Goal: Transaction & Acquisition: Book appointment/travel/reservation

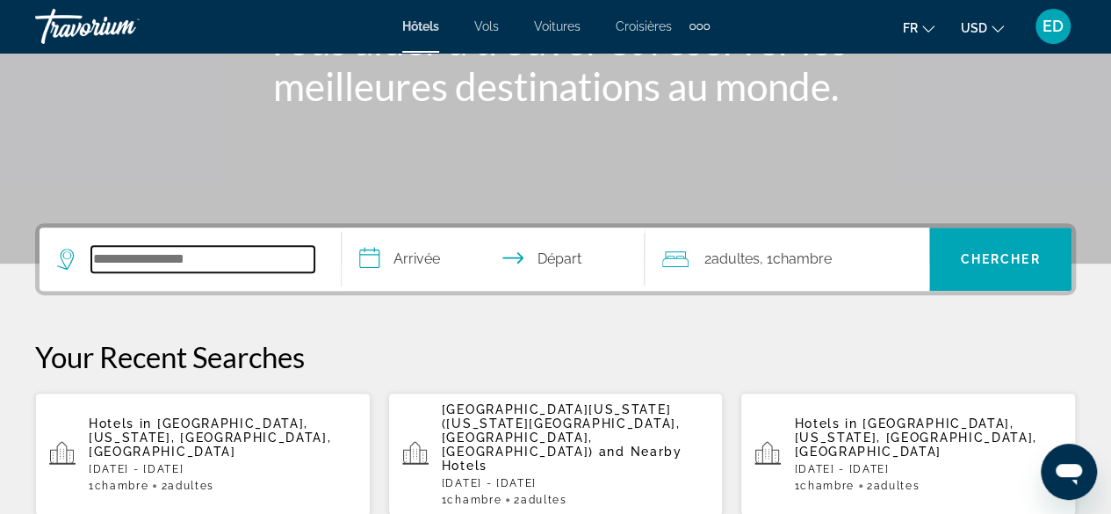
click at [208, 250] on input "Search hotel destination" at bounding box center [202, 259] width 223 height 26
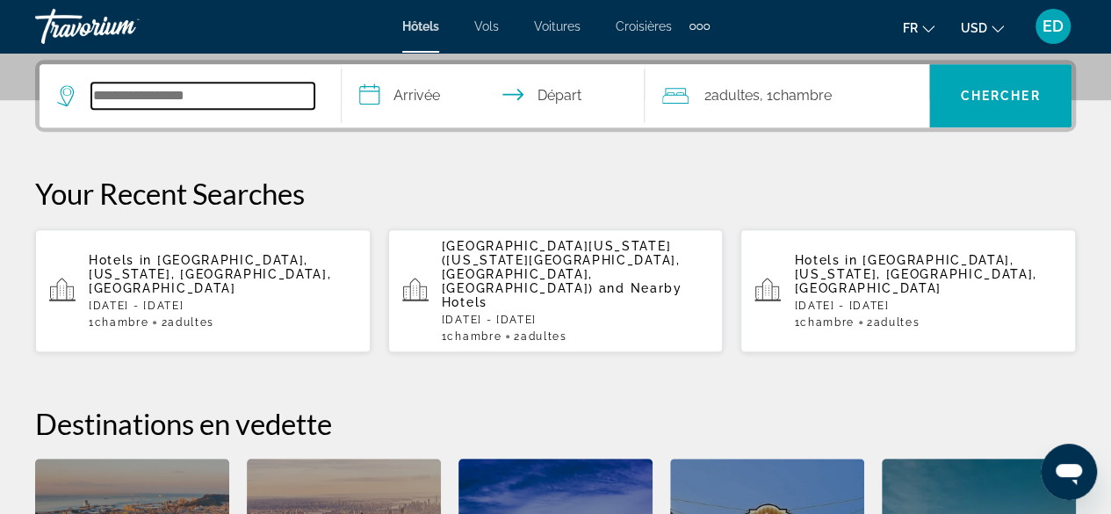
scroll to position [429, 0]
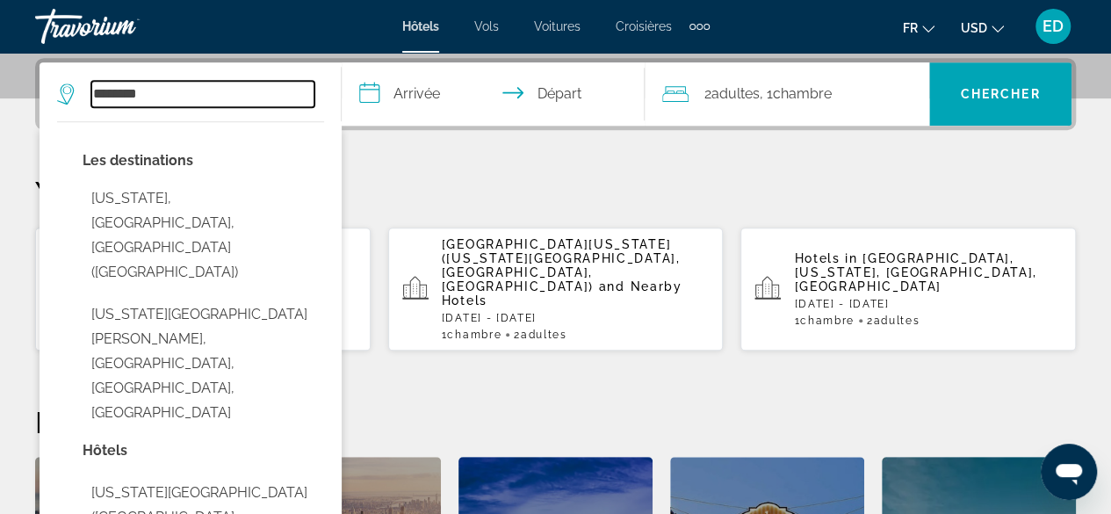
drag, startPoint x: 168, startPoint y: 96, endPoint x: 0, endPoint y: 115, distance: 168.9
click at [0, 115] on div "**********" at bounding box center [555, 388] width 1111 height 660
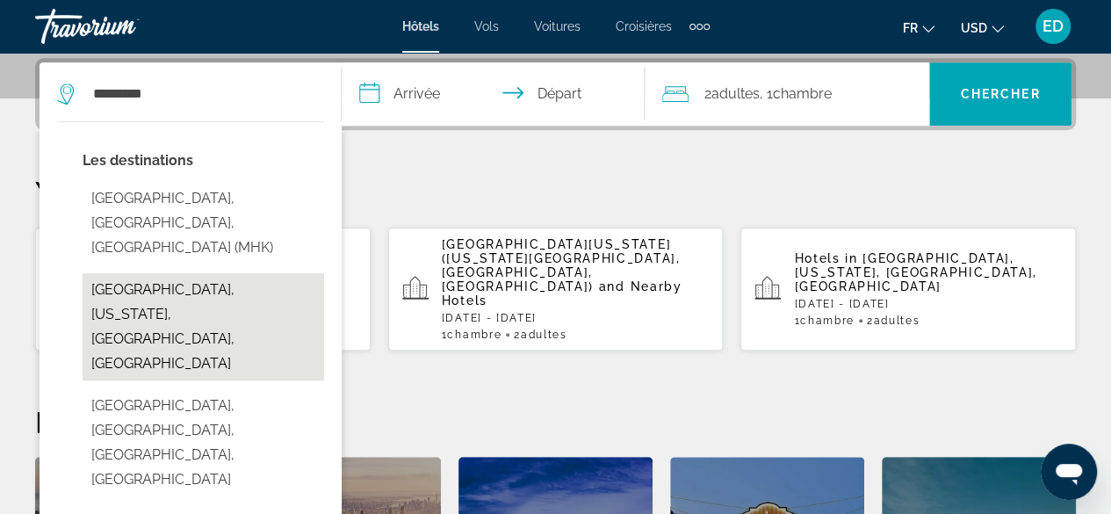
click at [239, 290] on button "[GEOGRAPHIC_DATA], [US_STATE], [GEOGRAPHIC_DATA], [GEOGRAPHIC_DATA]" at bounding box center [204, 326] width 242 height 107
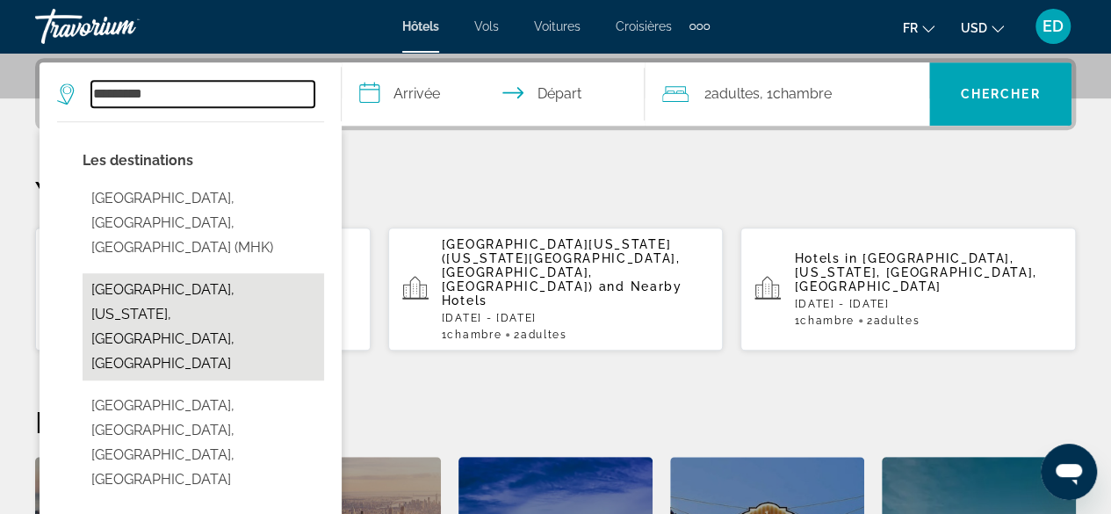
type input "**********"
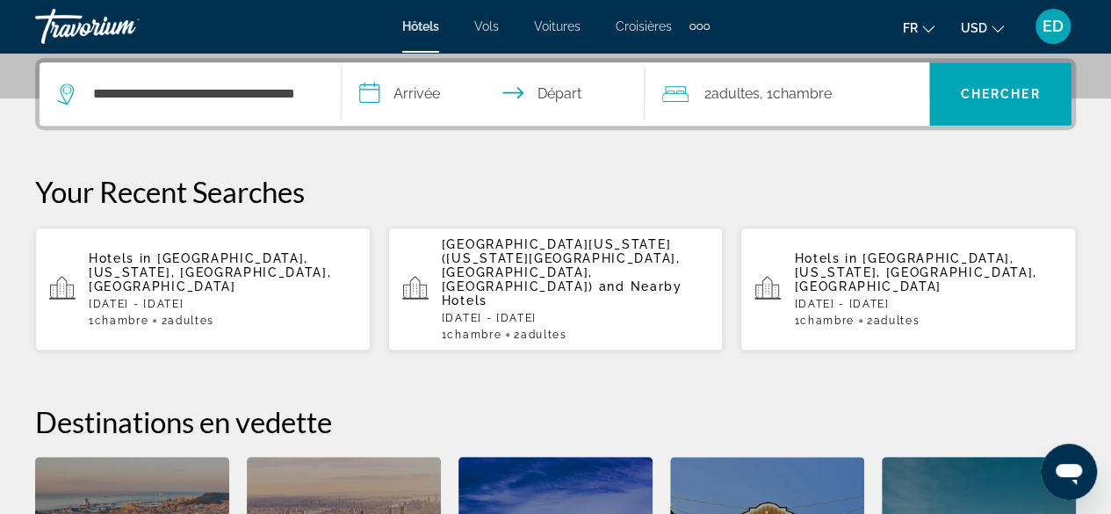
click at [423, 103] on input "**********" at bounding box center [496, 96] width 309 height 69
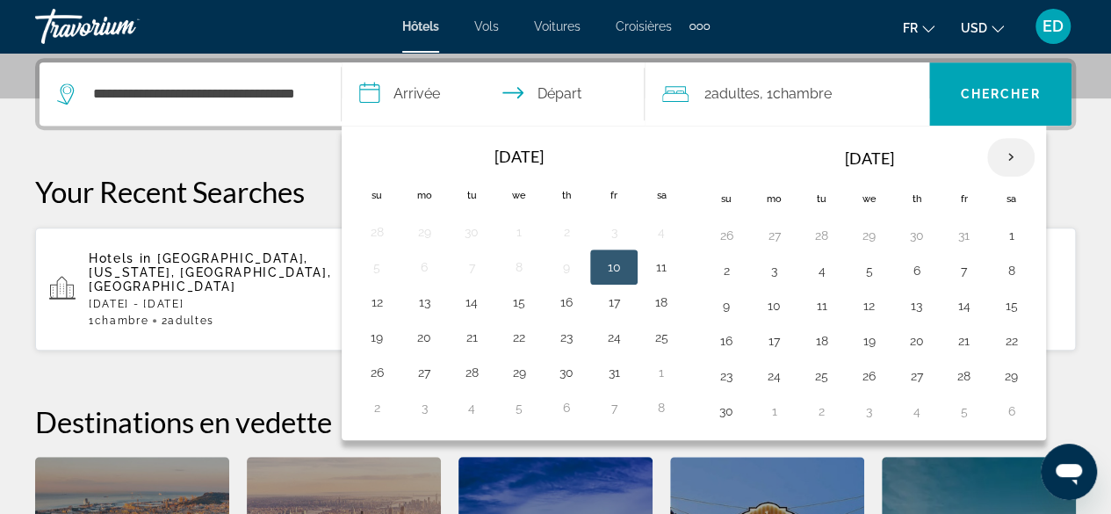
click at [991, 159] on th "Next month" at bounding box center [1010, 157] width 47 height 39
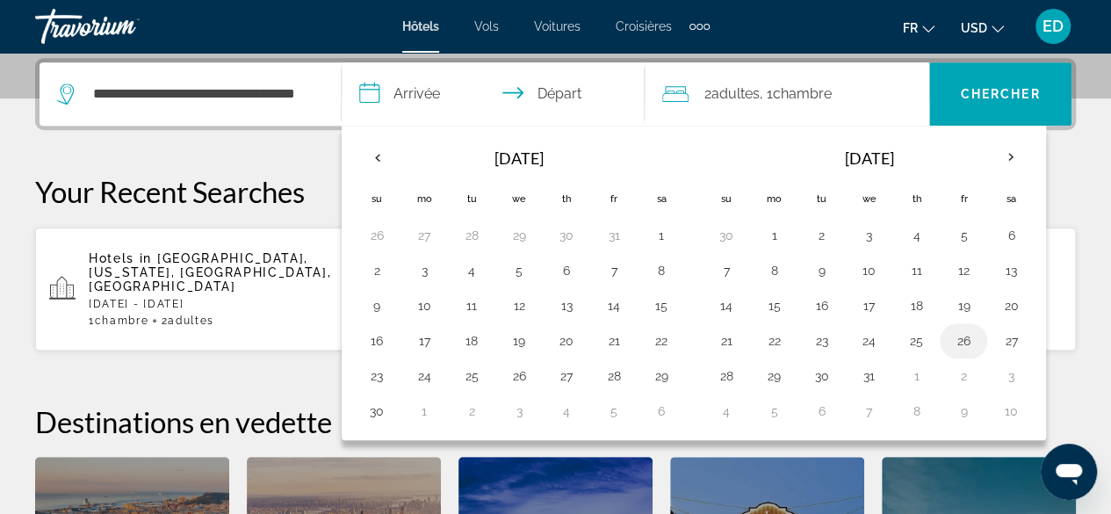
click at [954, 336] on button "26" at bounding box center [964, 341] width 28 height 25
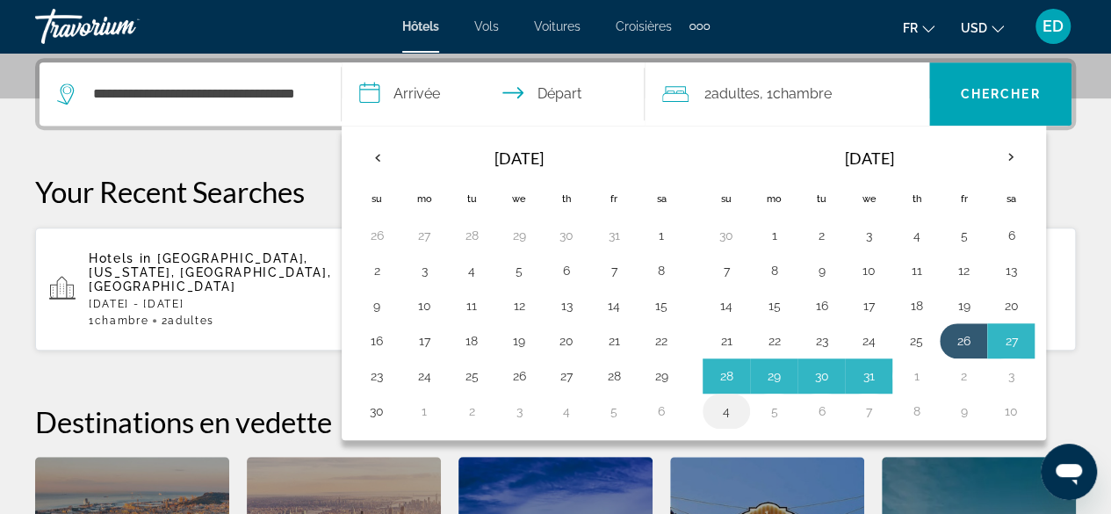
click at [730, 400] on button "4" at bounding box center [726, 411] width 28 height 25
type input "**********"
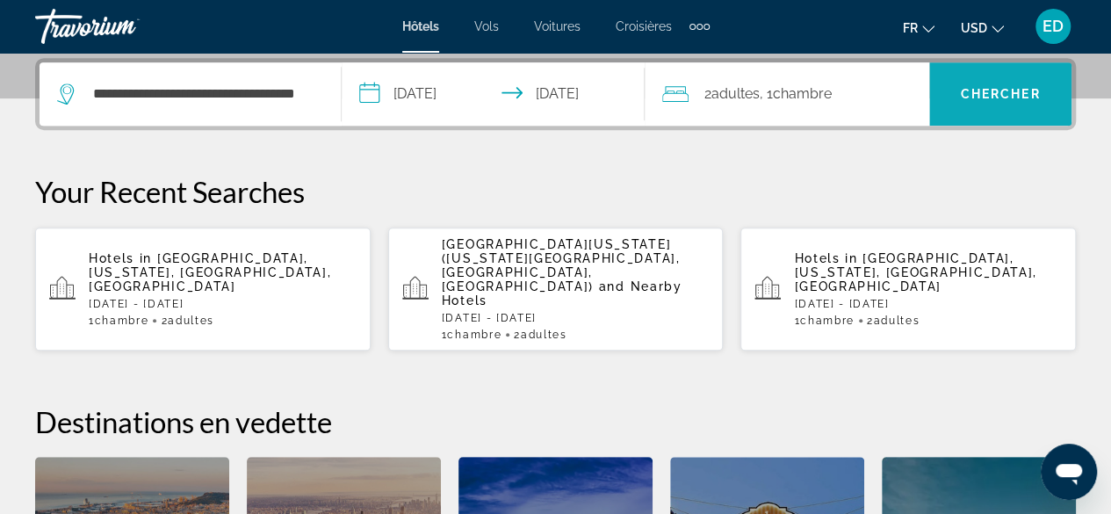
click at [973, 84] on span "Search" at bounding box center [1000, 94] width 142 height 42
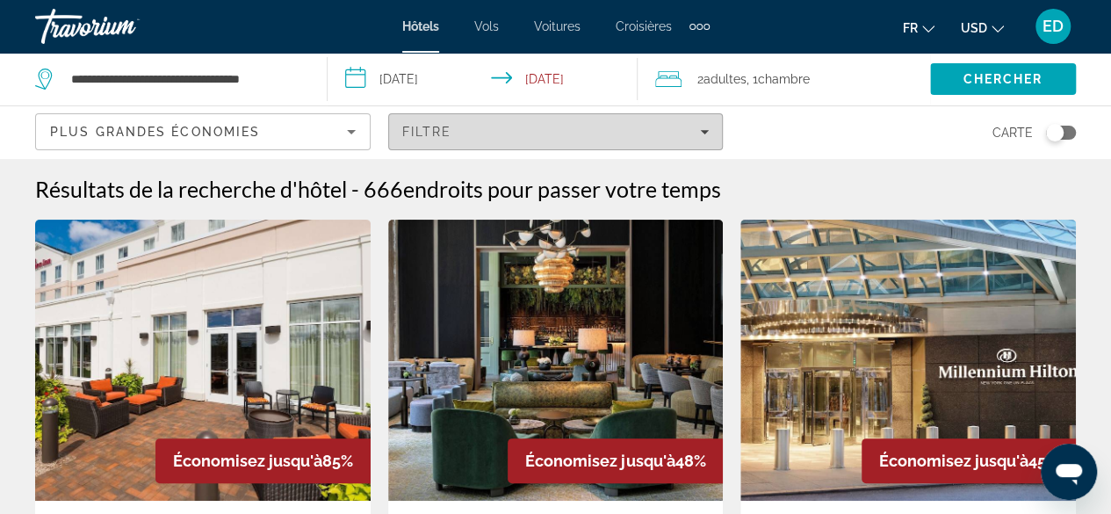
click at [627, 119] on span "Filters" at bounding box center [556, 132] width 334 height 42
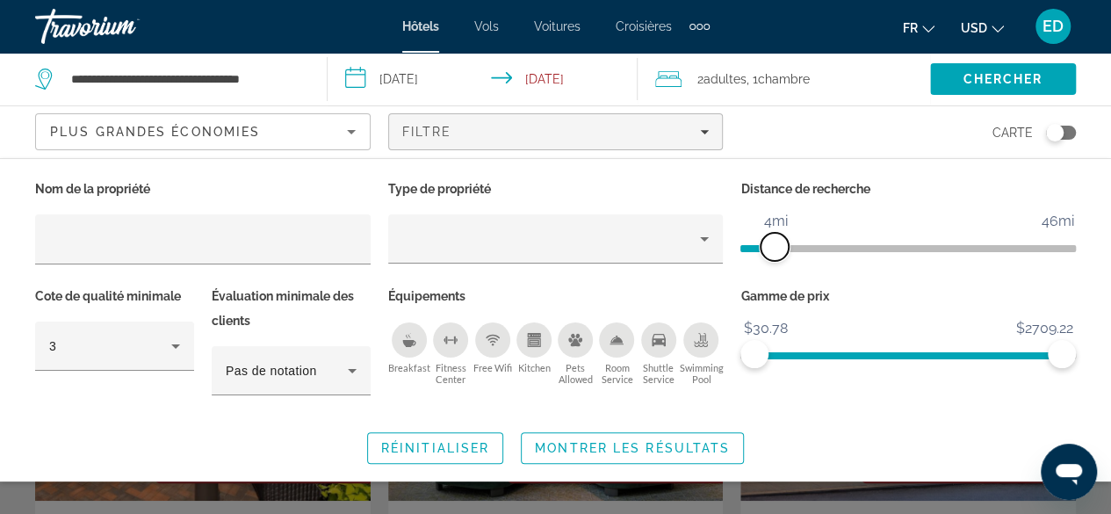
drag, startPoint x: 943, startPoint y: 250, endPoint x: 773, endPoint y: 256, distance: 169.6
click at [773, 256] on span "ngx-slider" at bounding box center [775, 247] width 28 height 28
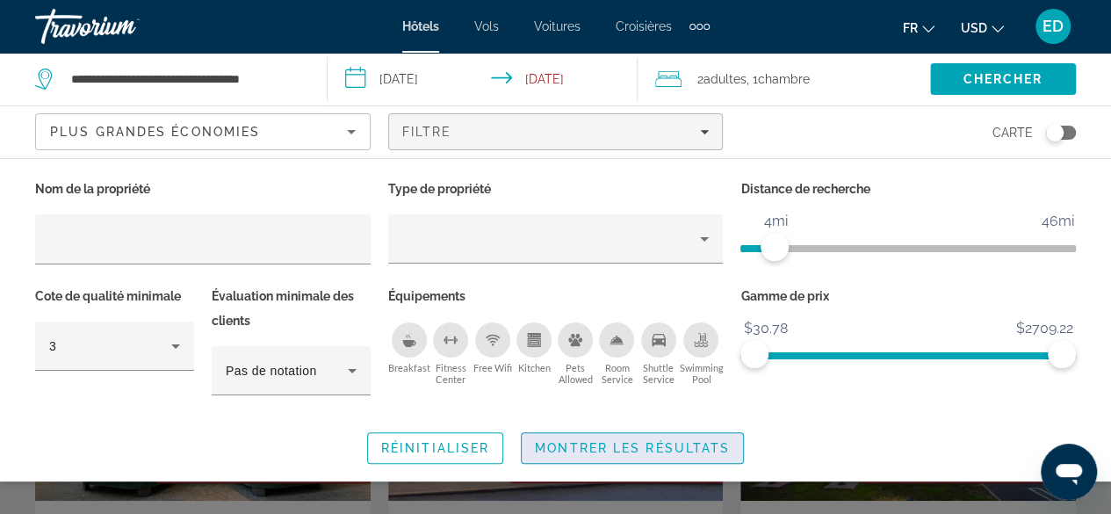
click at [585, 454] on span "Search widget" at bounding box center [632, 448] width 221 height 42
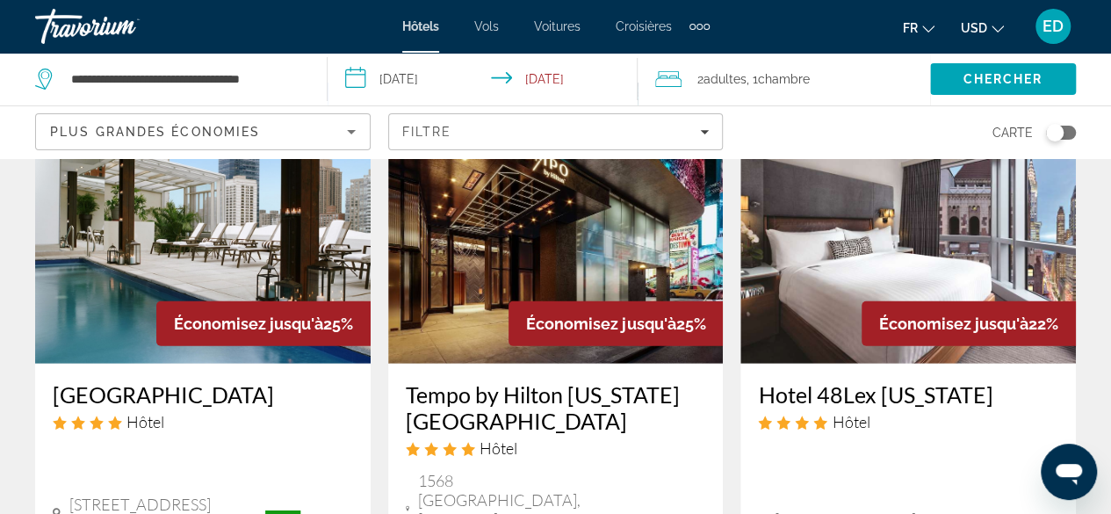
scroll to position [2196, 0]
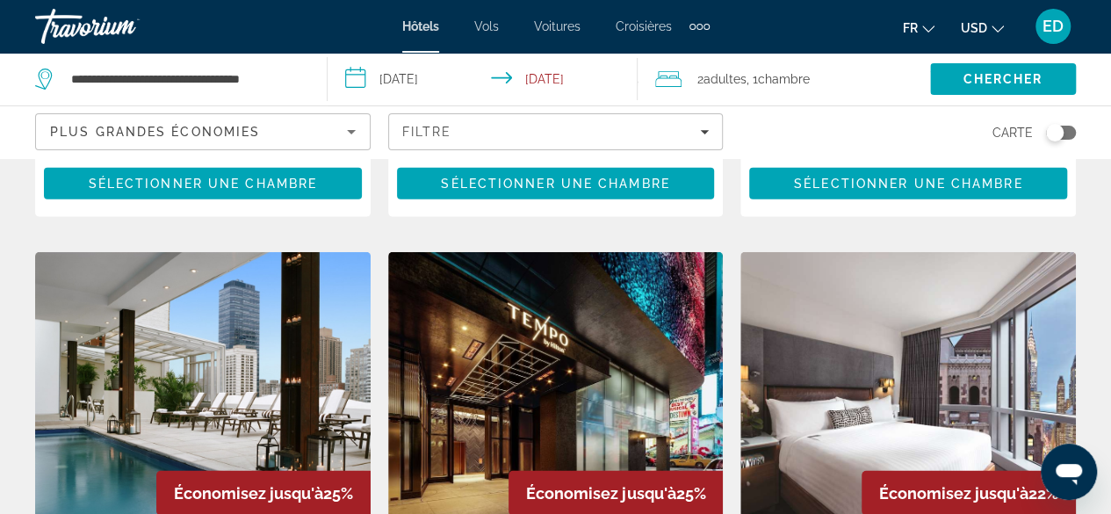
click at [271, 310] on img "Main content" at bounding box center [203, 392] width 336 height 281
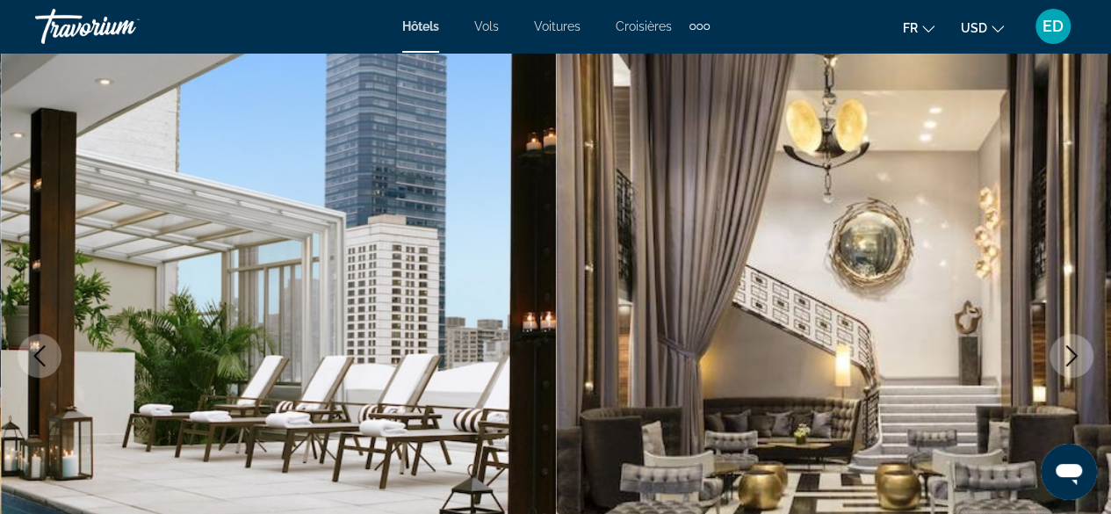
scroll to position [176, 0]
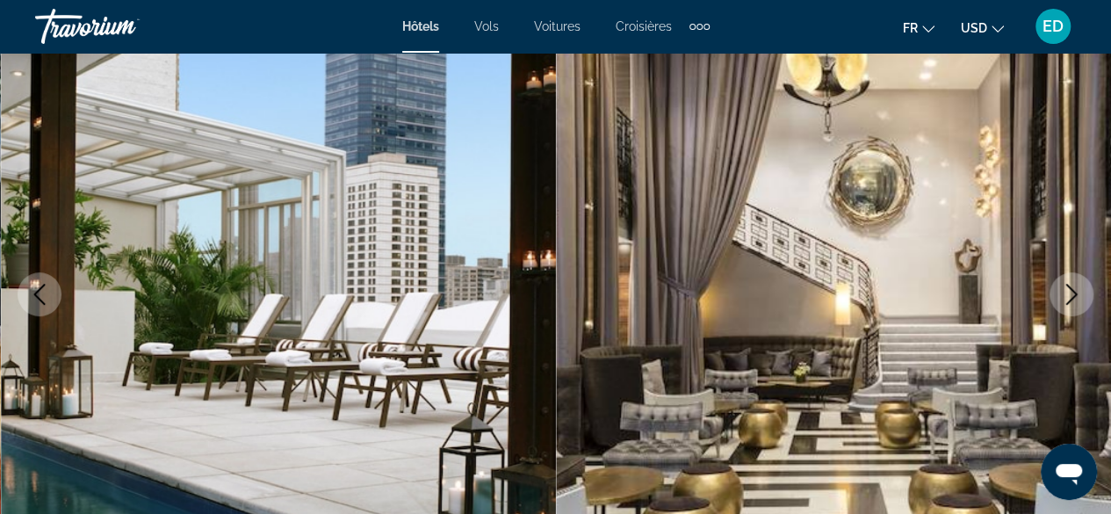
click at [1091, 288] on button "Next image" at bounding box center [1072, 294] width 44 height 44
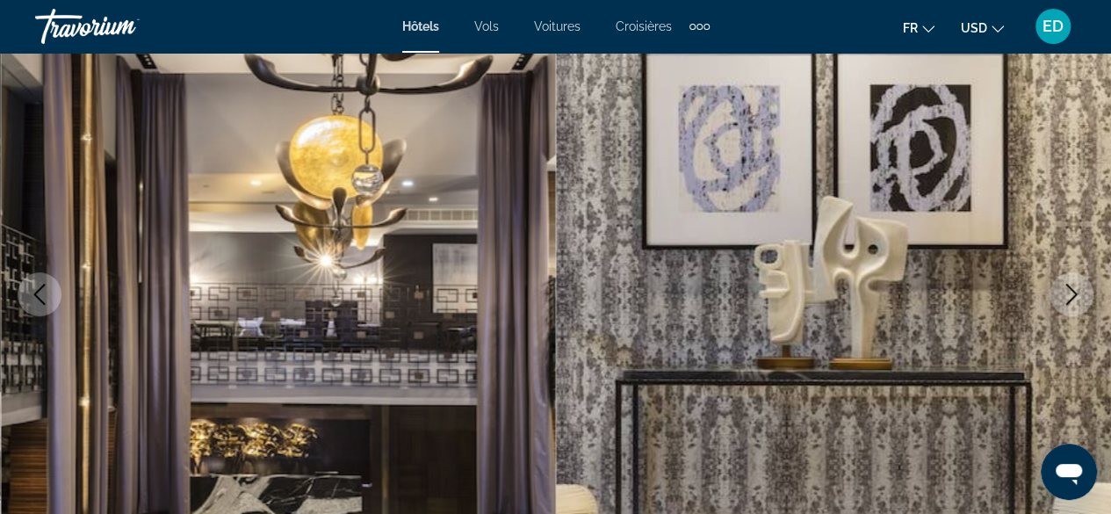
click at [1071, 284] on icon "Next image" at bounding box center [1071, 294] width 21 height 21
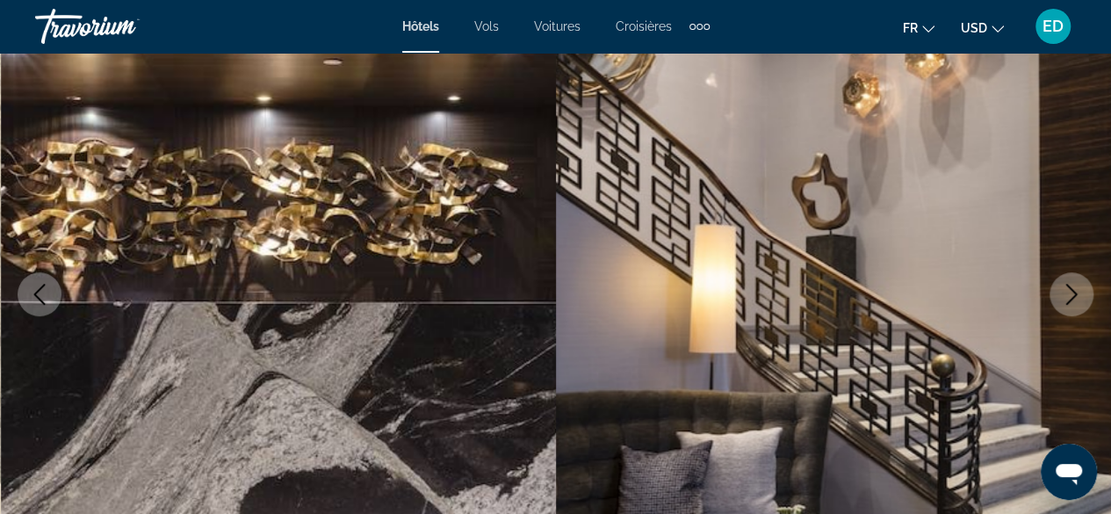
click at [1070, 284] on icon "Next image" at bounding box center [1071, 294] width 21 height 21
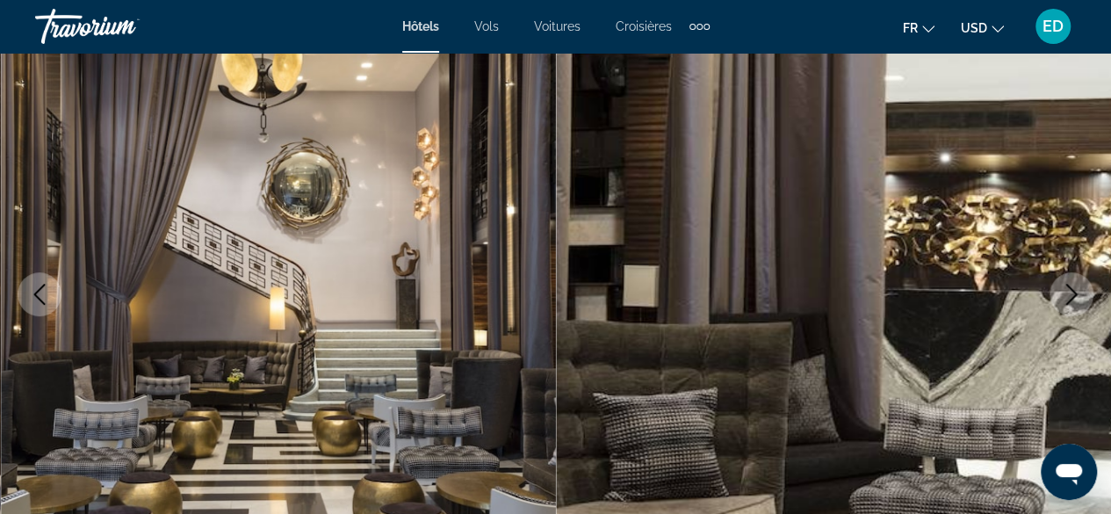
click at [1070, 284] on icon "Next image" at bounding box center [1071, 294] width 21 height 21
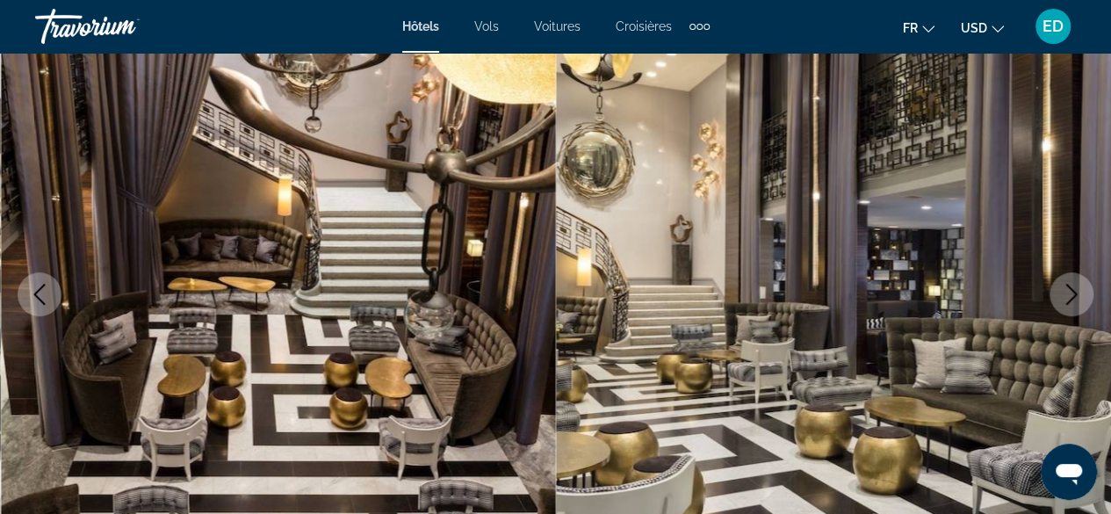
click at [1070, 284] on button "Next image" at bounding box center [1072, 294] width 44 height 44
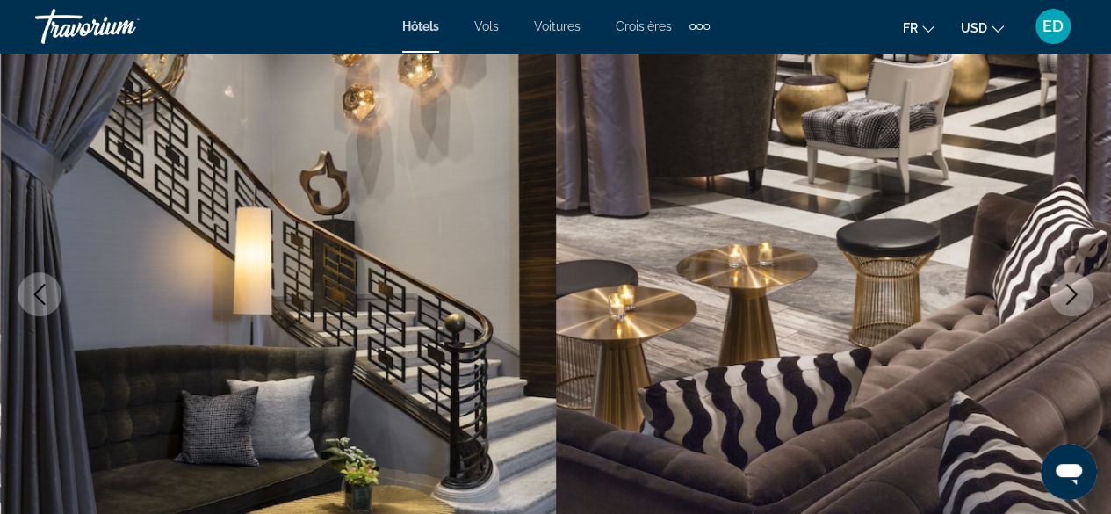
click at [1070, 284] on icon "Next image" at bounding box center [1071, 294] width 21 height 21
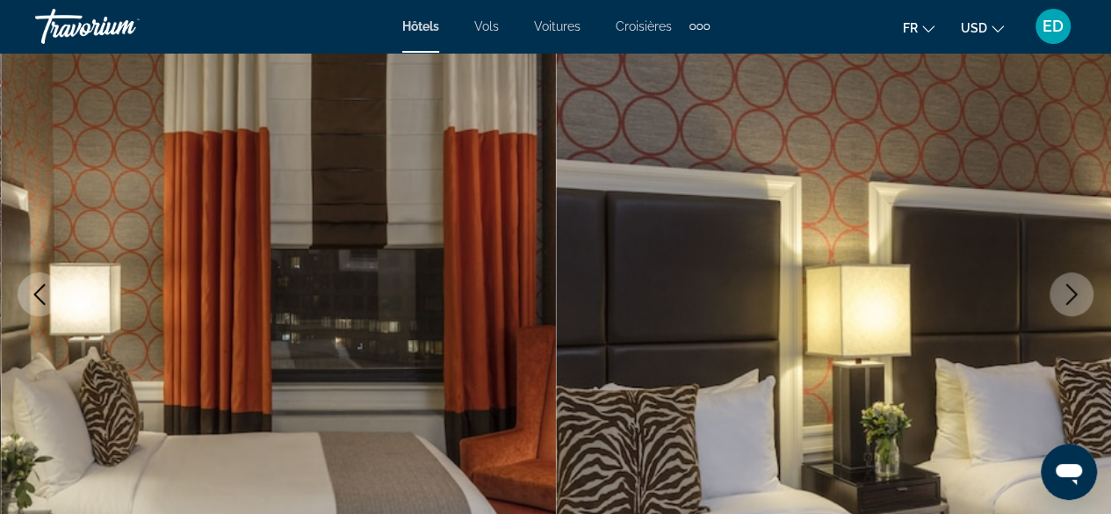
click at [1070, 284] on icon "Next image" at bounding box center [1071, 294] width 21 height 21
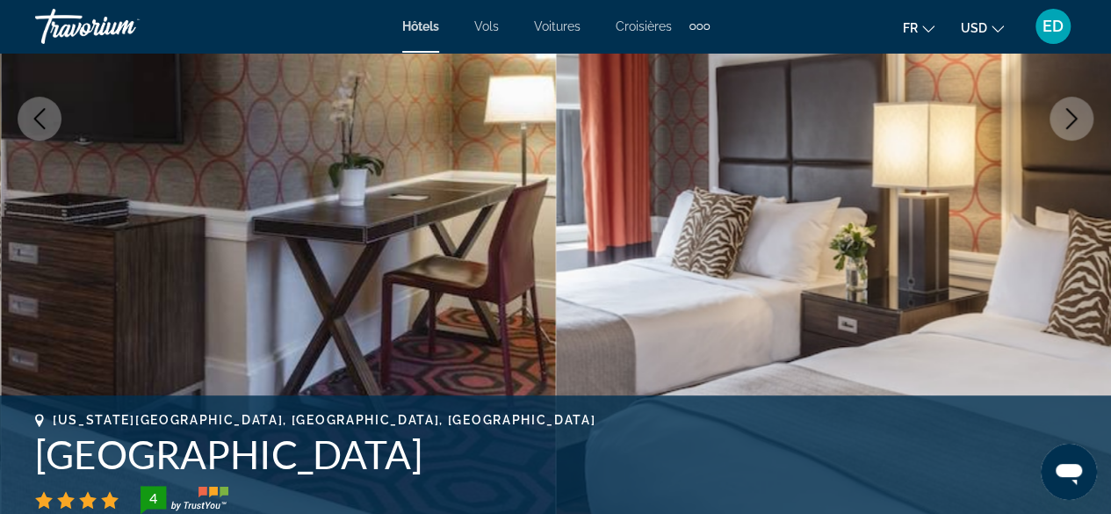
scroll to position [527, 0]
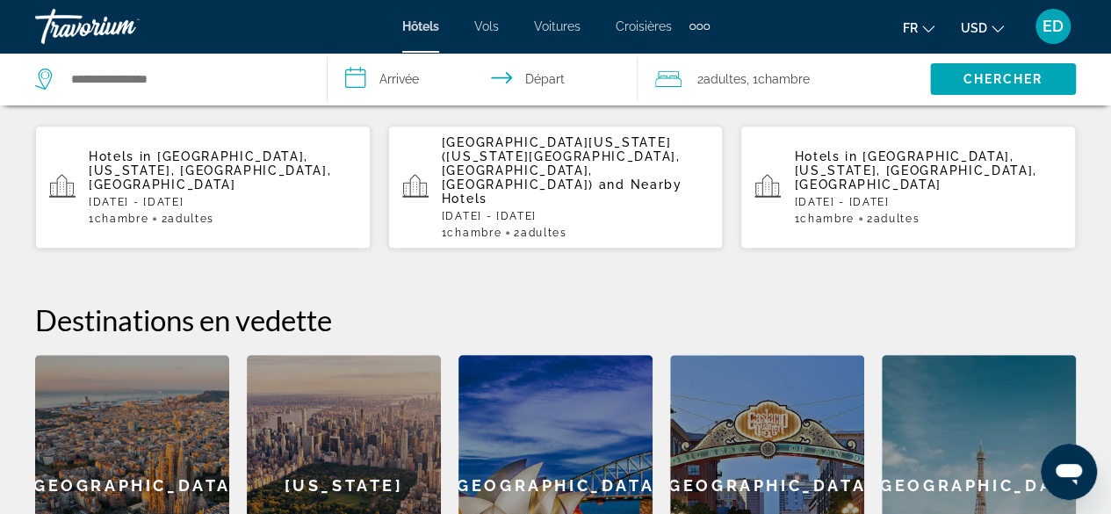
scroll to position [503, 0]
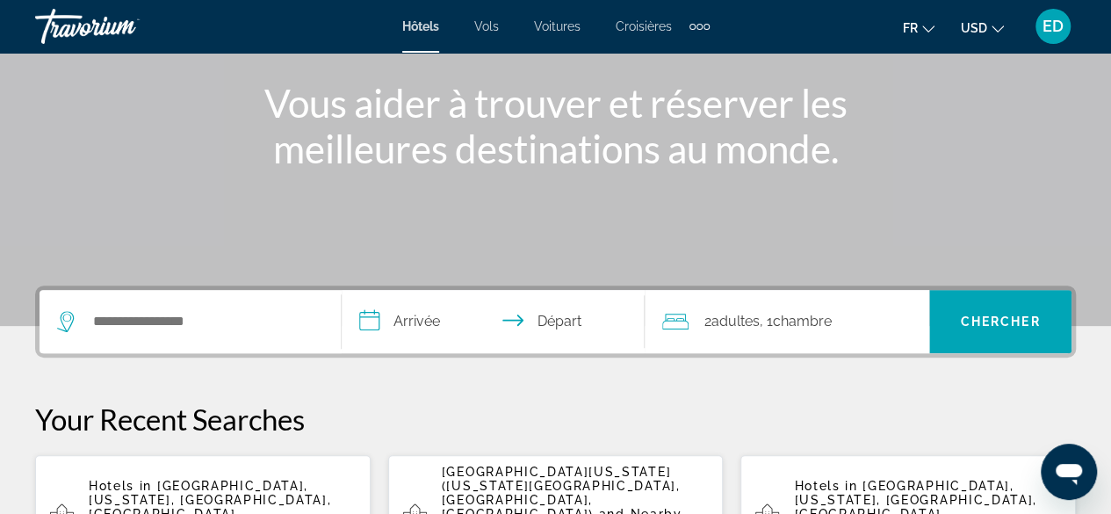
click at [170, 336] on div "Search widget" at bounding box center [190, 321] width 266 height 63
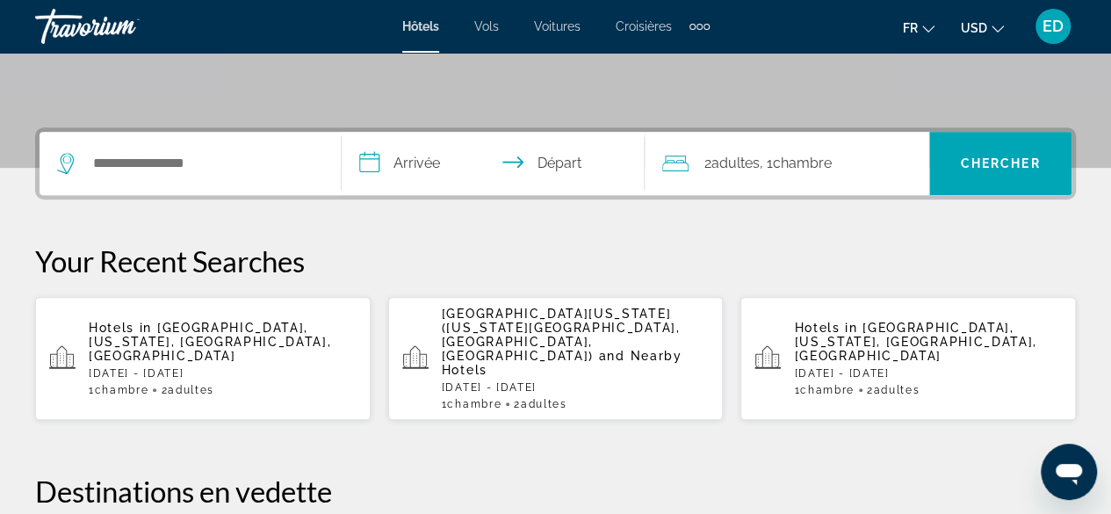
scroll to position [429, 0]
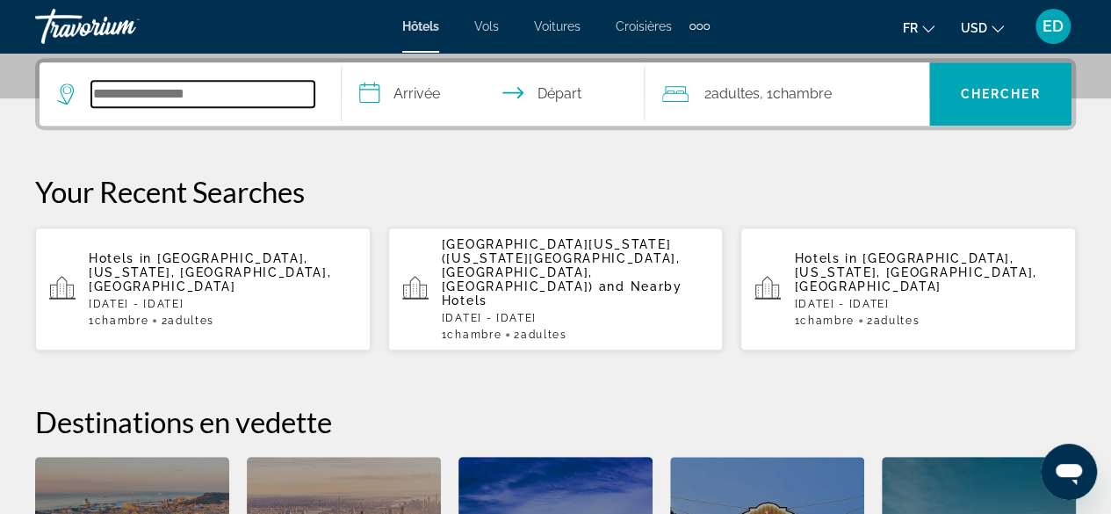
click at [177, 92] on input "Search hotel destination" at bounding box center [202, 94] width 223 height 26
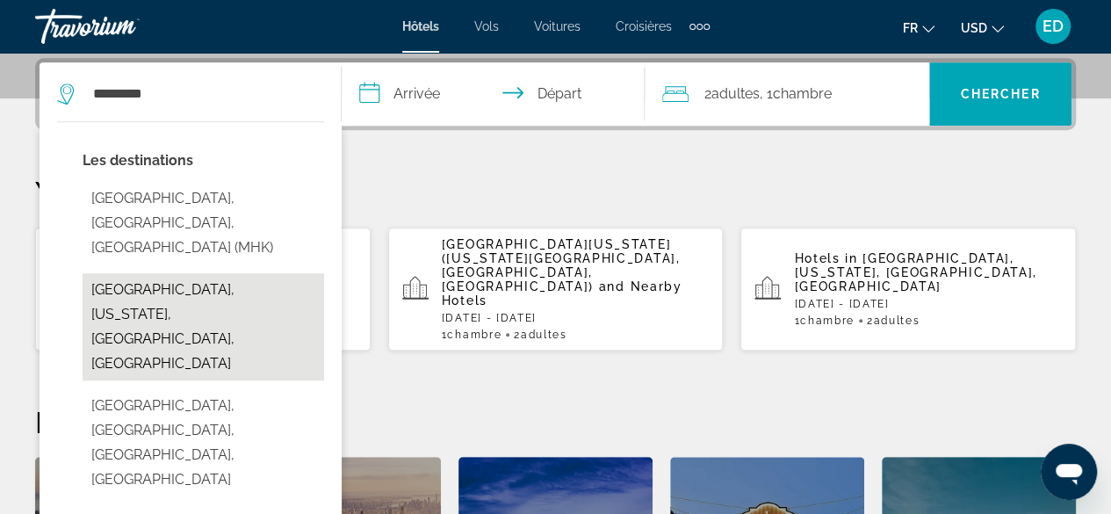
click at [257, 273] on button "[GEOGRAPHIC_DATA], [US_STATE], [GEOGRAPHIC_DATA], [GEOGRAPHIC_DATA]" at bounding box center [204, 326] width 242 height 107
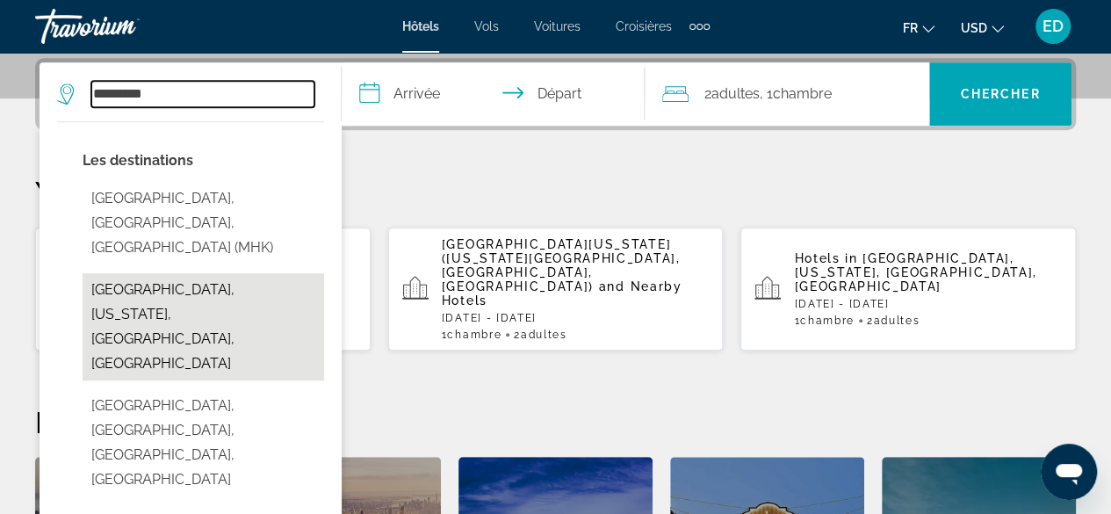
type input "**********"
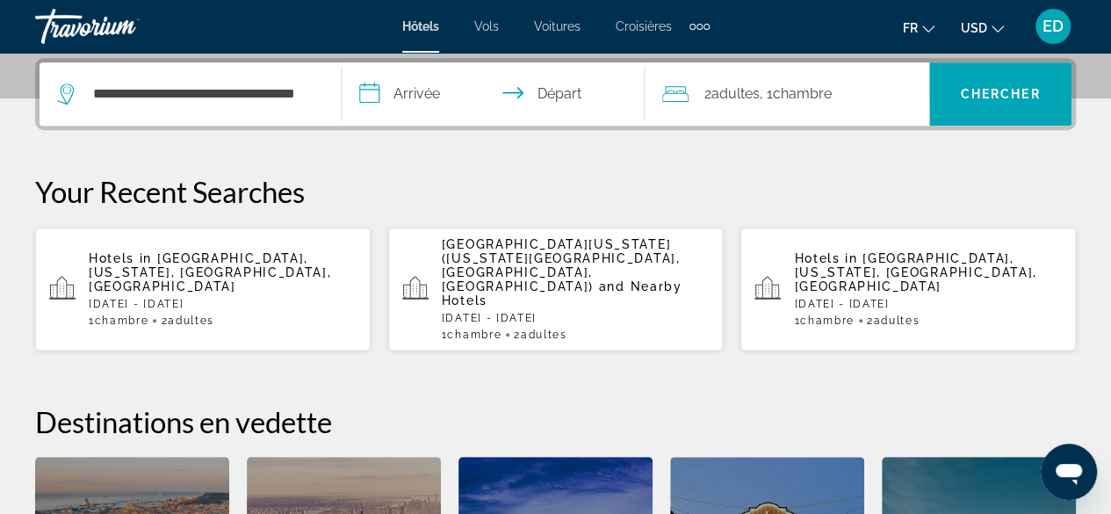
click at [434, 99] on input "**********" at bounding box center [496, 96] width 309 height 69
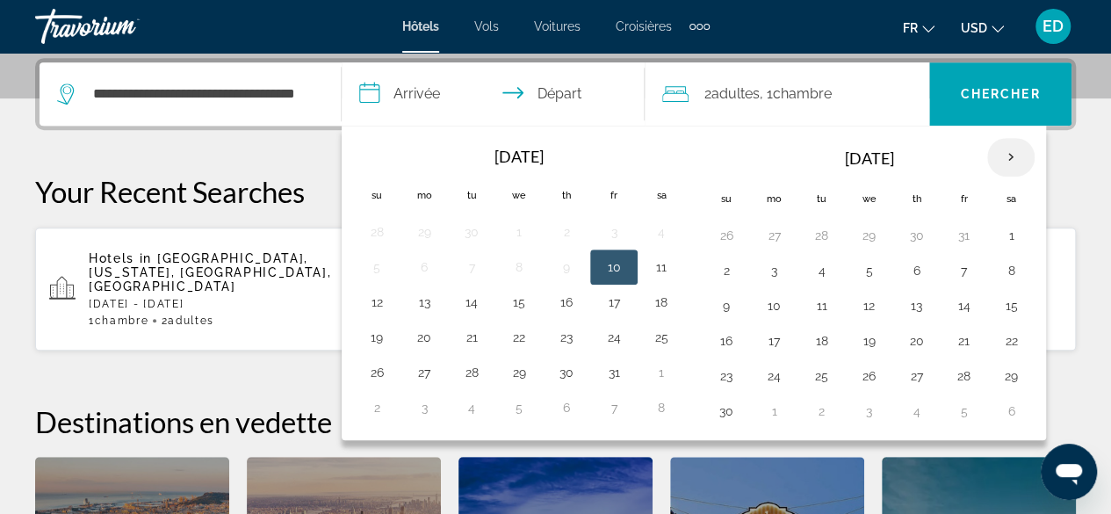
click at [997, 152] on th "Next month" at bounding box center [1010, 157] width 47 height 39
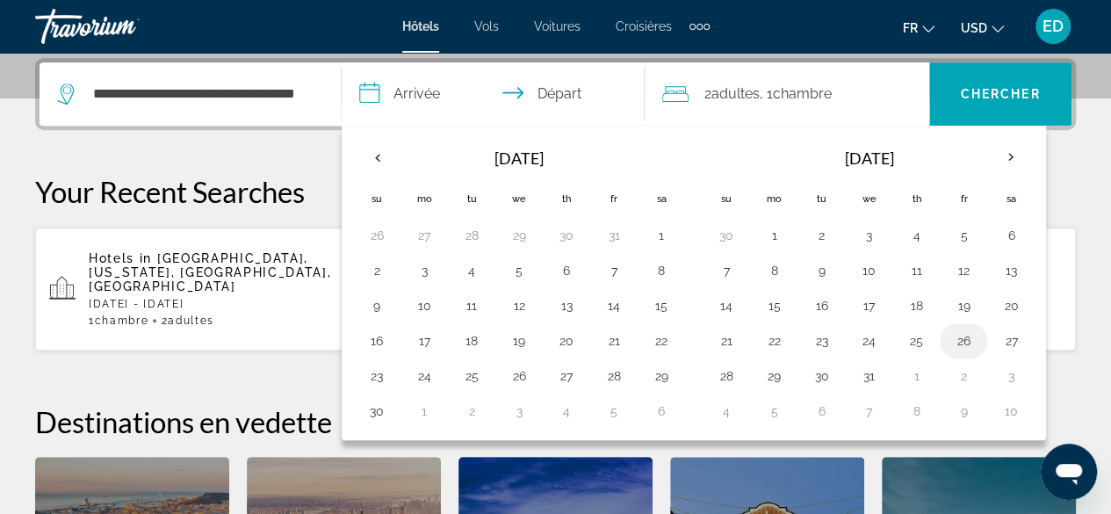
click at [950, 331] on button "26" at bounding box center [964, 341] width 28 height 25
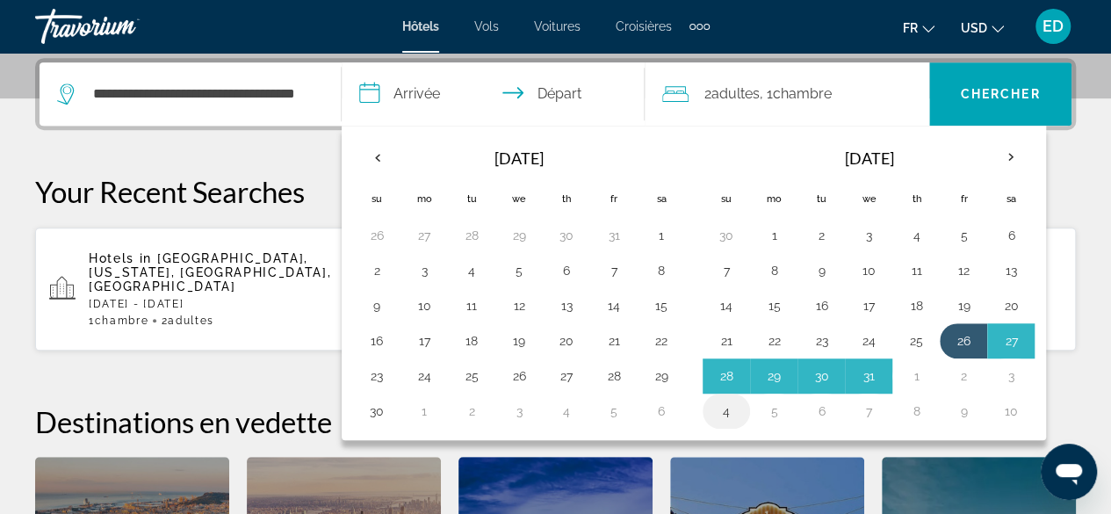
click at [726, 403] on button "4" at bounding box center [726, 411] width 28 height 25
type input "**********"
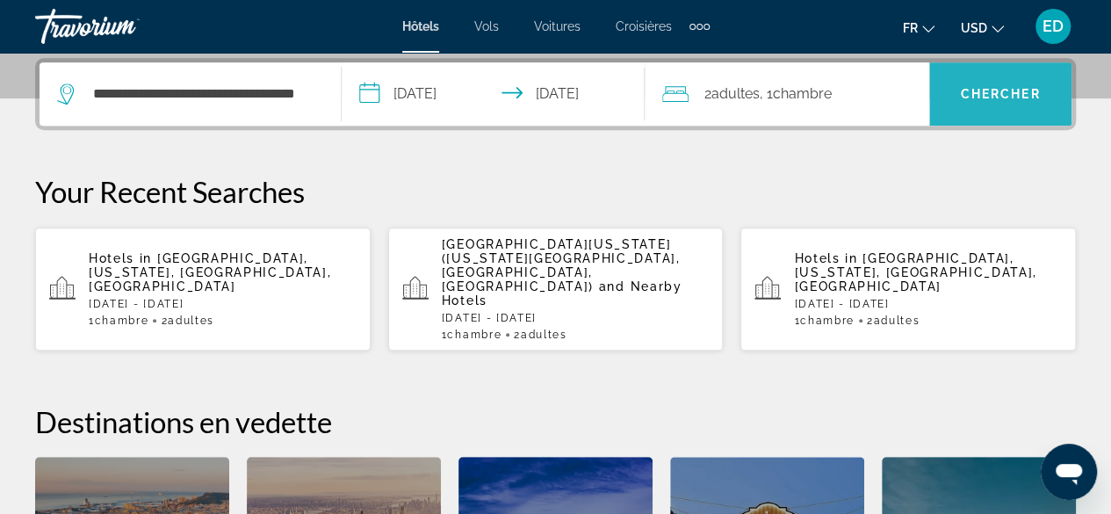
click at [971, 83] on span "Search" at bounding box center [1000, 94] width 142 height 42
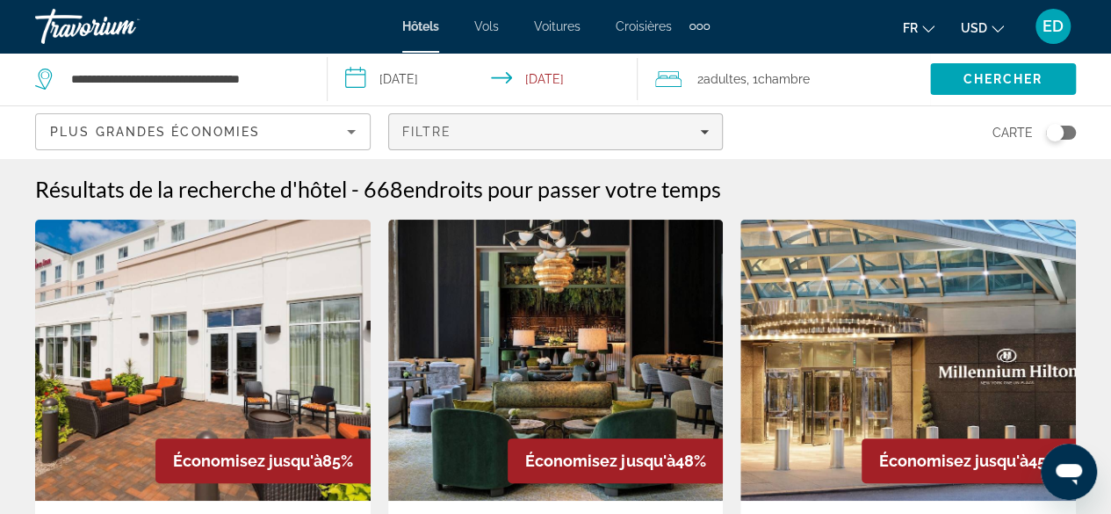
click at [521, 132] on div "Filtre" at bounding box center [555, 132] width 307 height 14
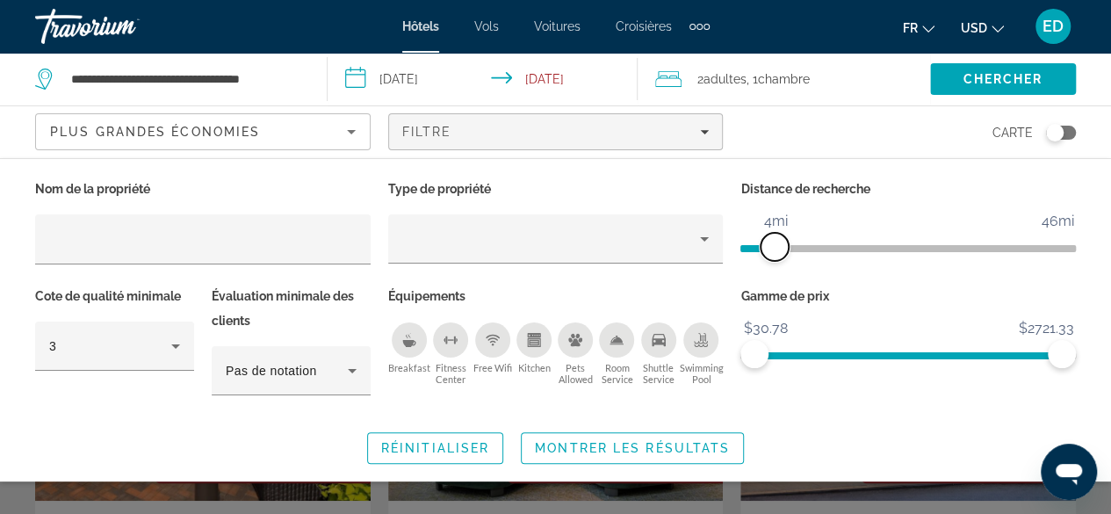
drag, startPoint x: 957, startPoint y: 247, endPoint x: 778, endPoint y: 259, distance: 178.7
click at [778, 259] on span "ngx-slider" at bounding box center [775, 247] width 28 height 28
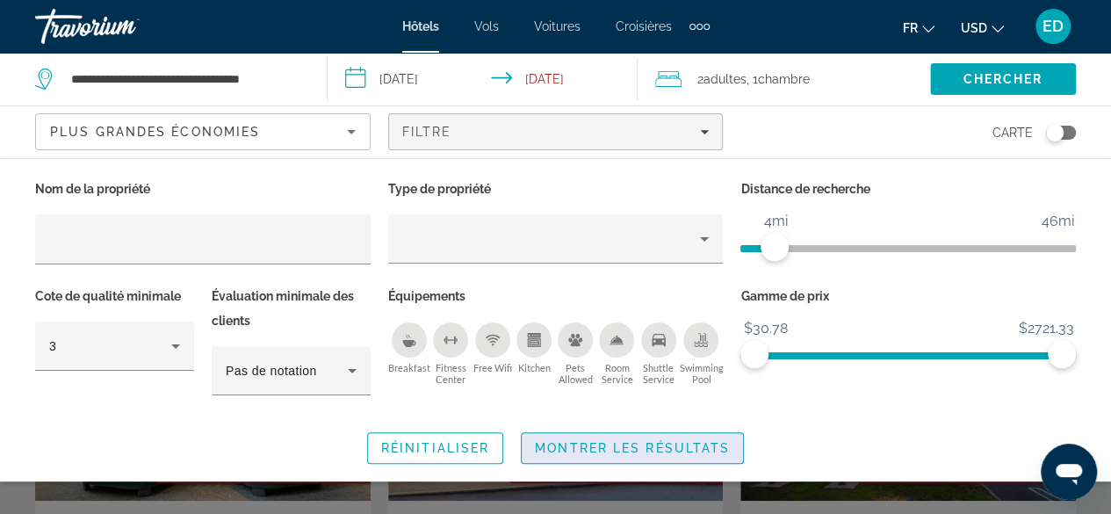
click at [618, 447] on span "Montrer les résultats" at bounding box center [632, 448] width 195 height 14
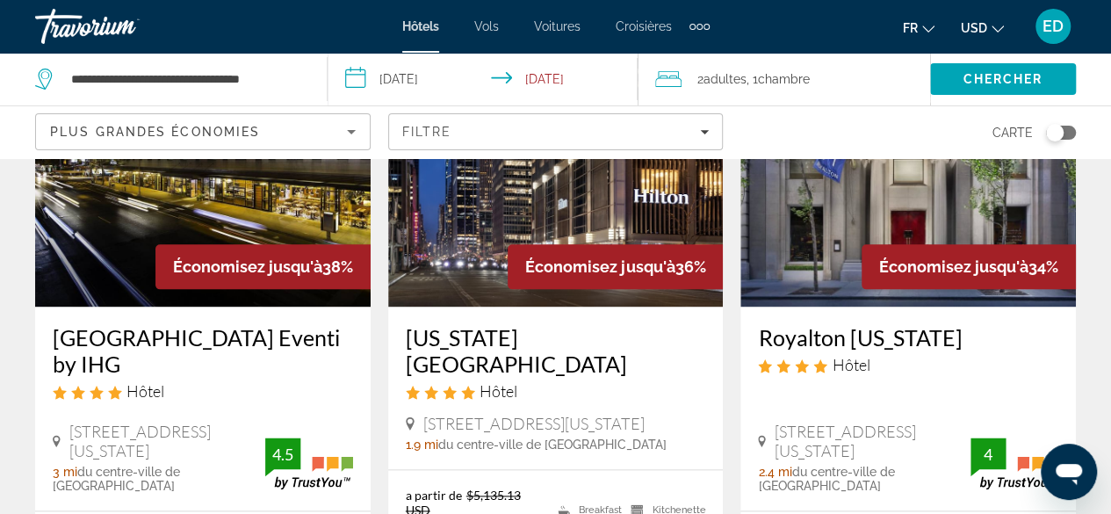
scroll to position [878, 0]
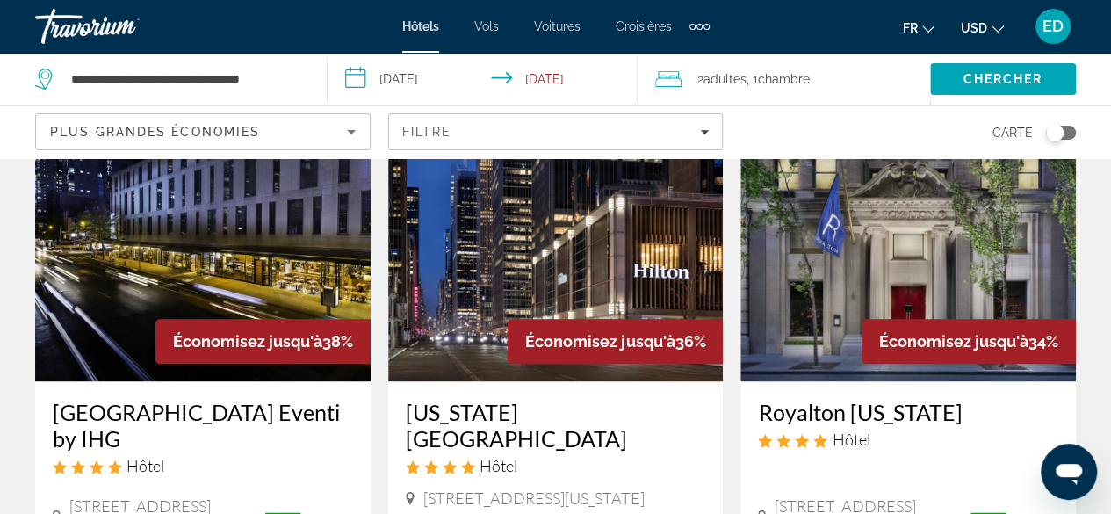
click at [516, 249] on img "Main content" at bounding box center [556, 240] width 336 height 281
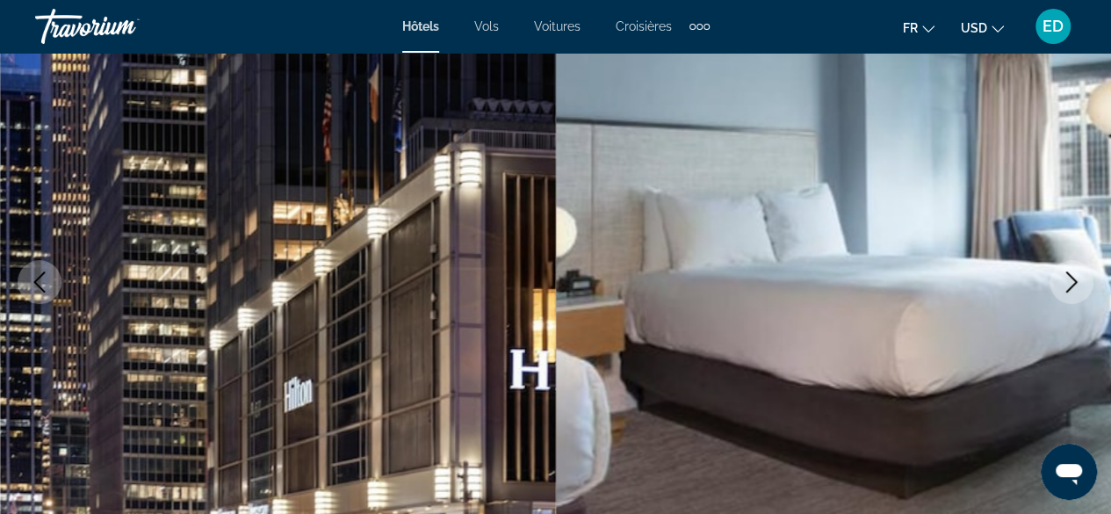
scroll to position [264, 0]
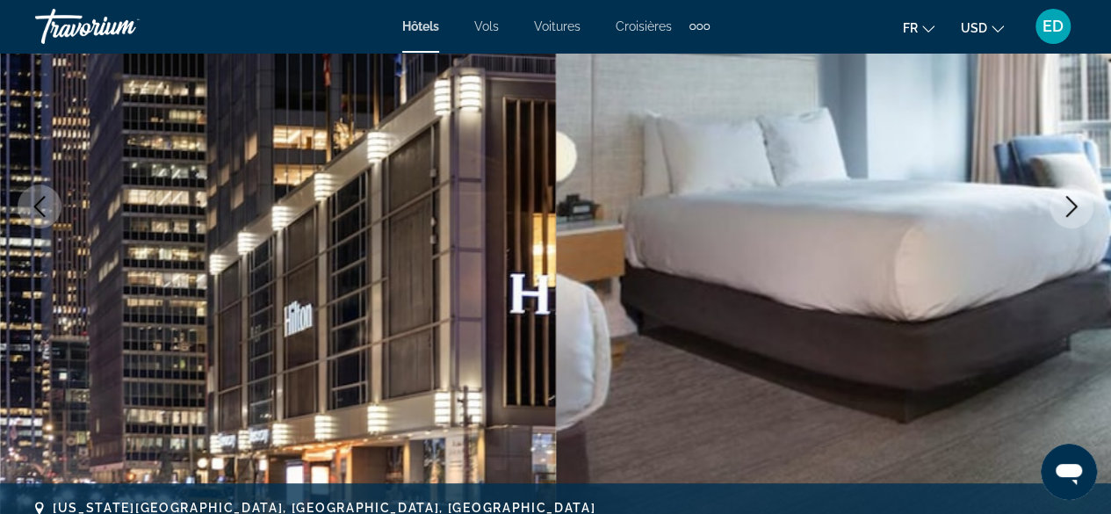
click at [1080, 199] on icon "Next image" at bounding box center [1071, 206] width 21 height 21
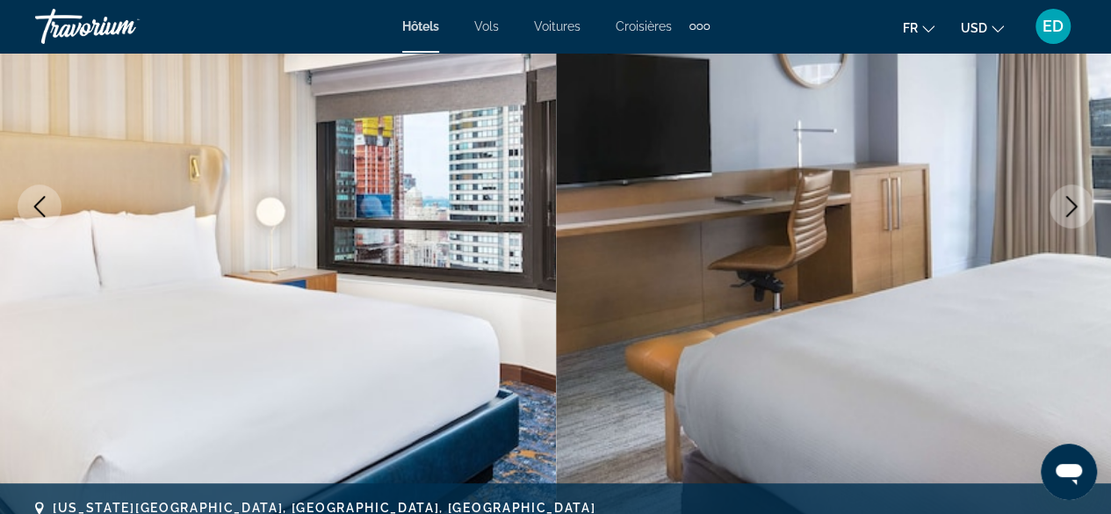
click at [1070, 206] on icon "Next image" at bounding box center [1071, 206] width 21 height 21
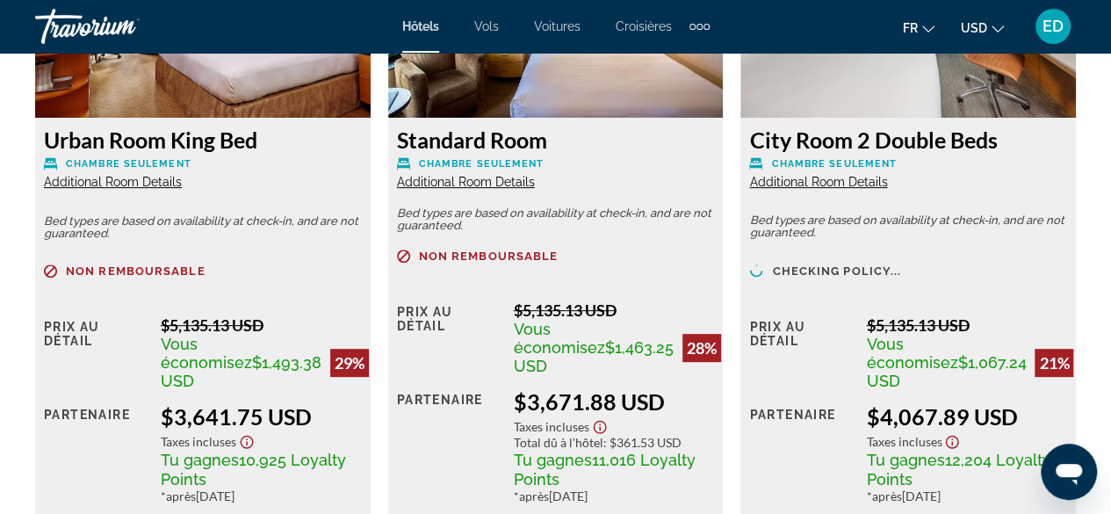
scroll to position [3689, 0]
